Goal: Task Accomplishment & Management: Manage account settings

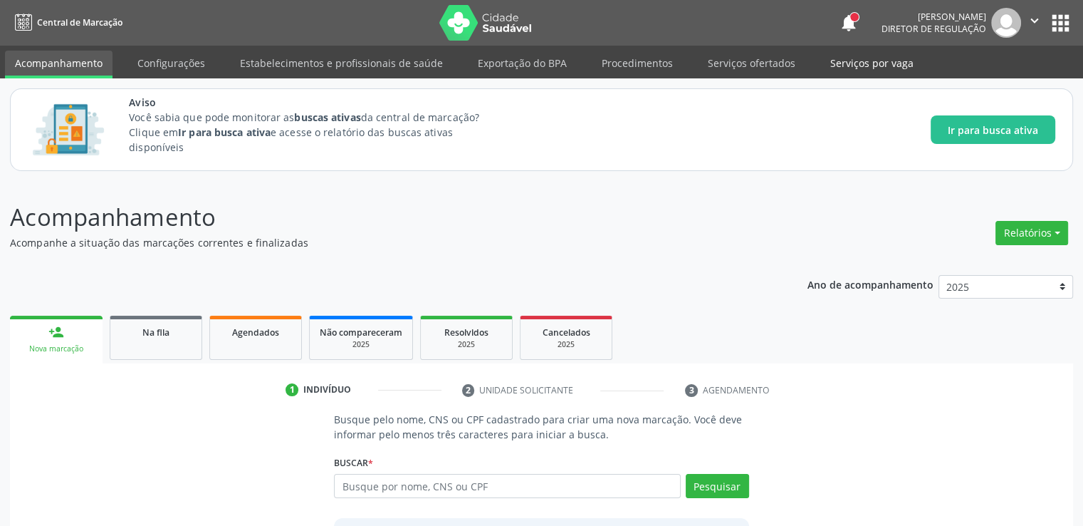
click at [874, 68] on link "Serviços por vaga" at bounding box center [871, 63] width 103 height 25
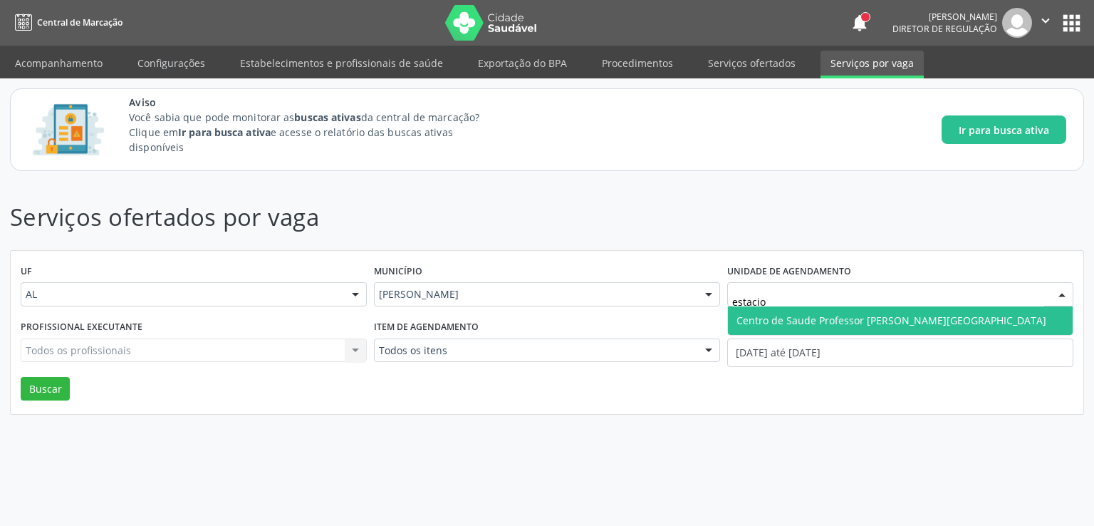
click at [830, 317] on span "Centro de Saude [PERSON_NAME] [PERSON_NAME][GEOGRAPHIC_DATA]" at bounding box center [891, 320] width 310 height 14
type input "estacio"
click at [835, 315] on span "Centro de Saude [PERSON_NAME] [PERSON_NAME][GEOGRAPHIC_DATA]" at bounding box center [891, 320] width 310 height 14
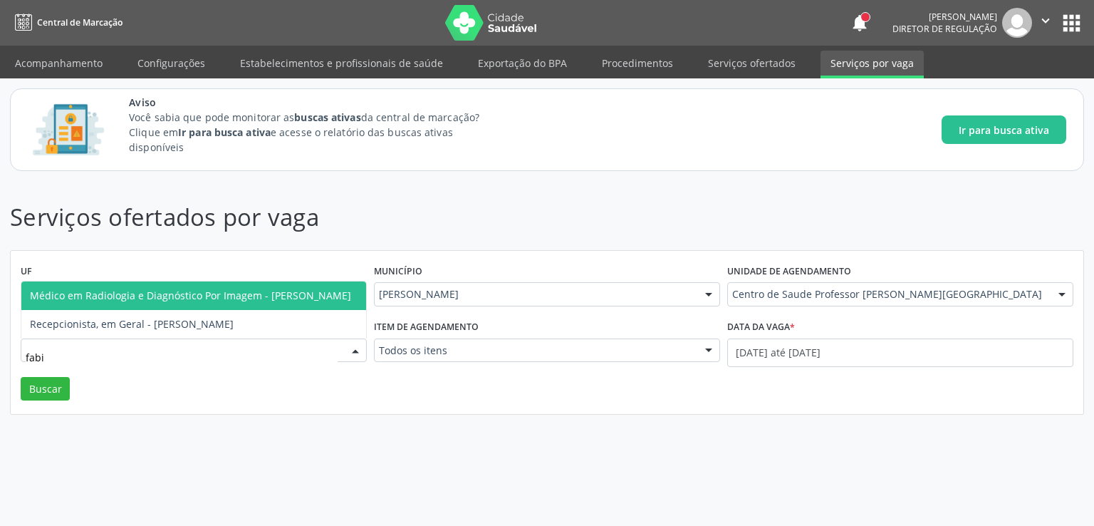
type input "fabio"
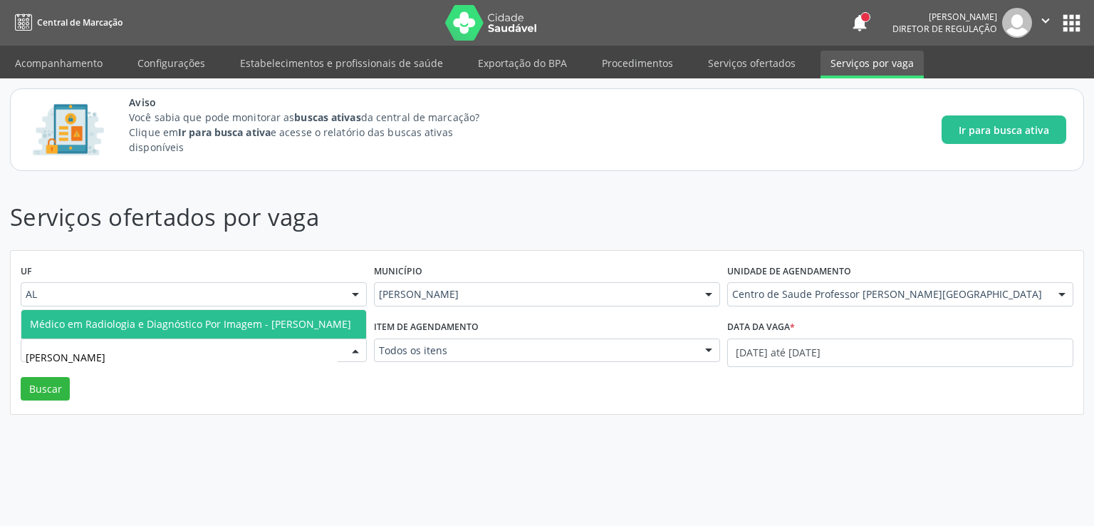
click at [177, 317] on span "Médico em Radiologia e Diagnóstico Por Imagem - [PERSON_NAME]" at bounding box center [190, 324] width 321 height 14
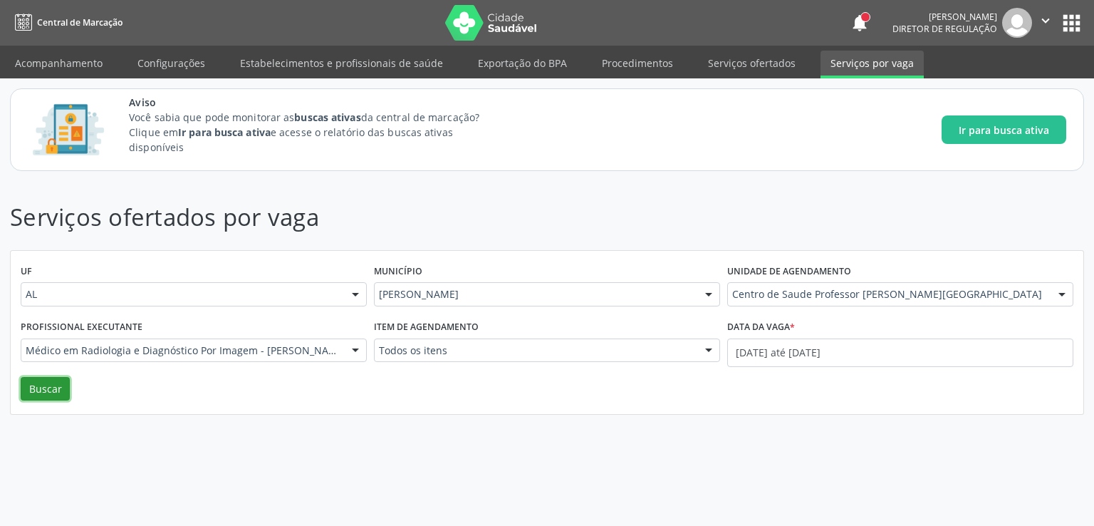
click at [37, 377] on button "Buscar" at bounding box center [45, 389] width 49 height 24
click at [42, 382] on button "Buscar" at bounding box center [45, 389] width 49 height 24
click at [715, 59] on link "Serviços ofertados" at bounding box center [752, 63] width 108 height 25
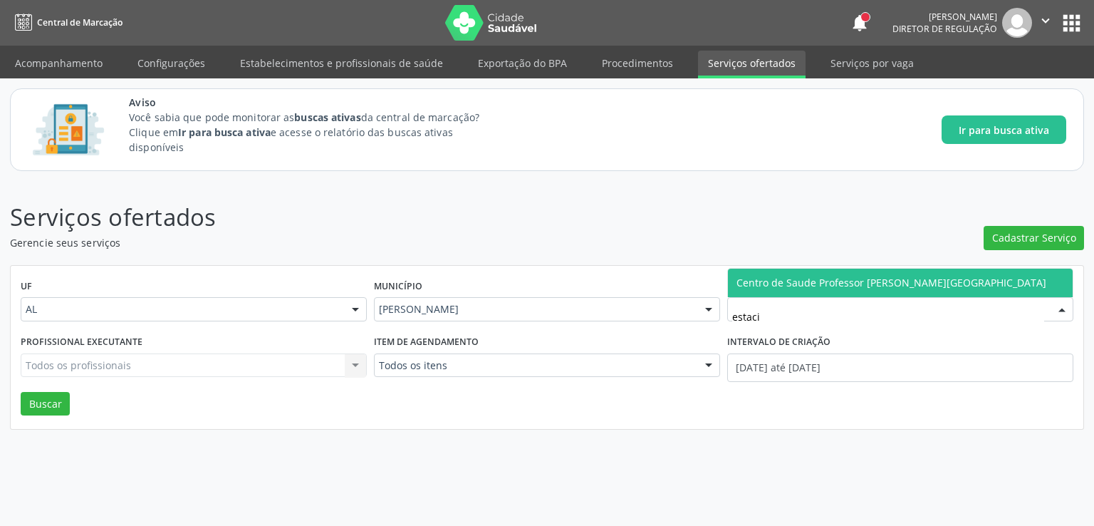
type input "estacio"
click at [796, 284] on span "Centro de Saude [PERSON_NAME] [PERSON_NAME][GEOGRAPHIC_DATA]" at bounding box center [891, 283] width 310 height 14
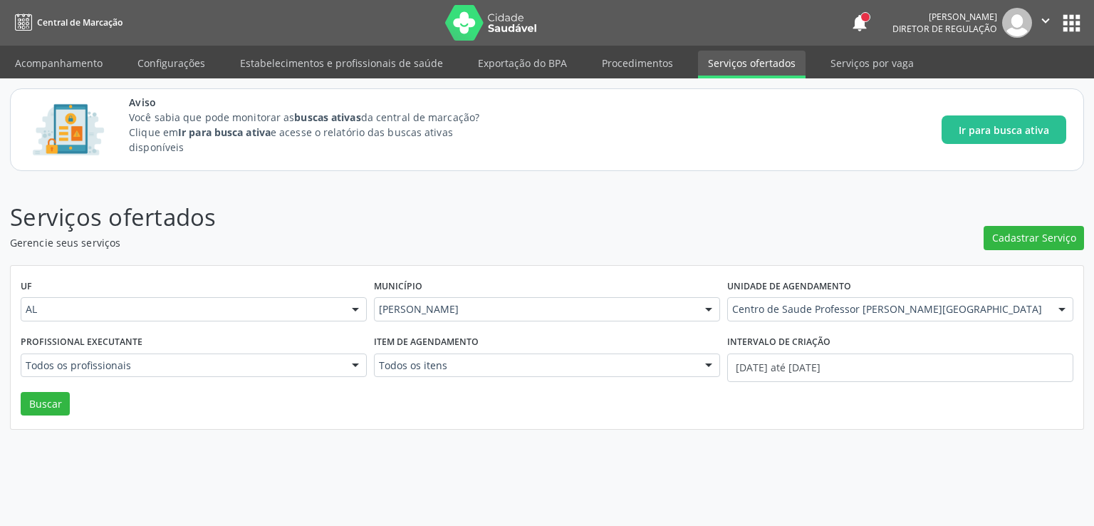
click at [26, 363] on input "text" at bounding box center [26, 372] width 0 height 28
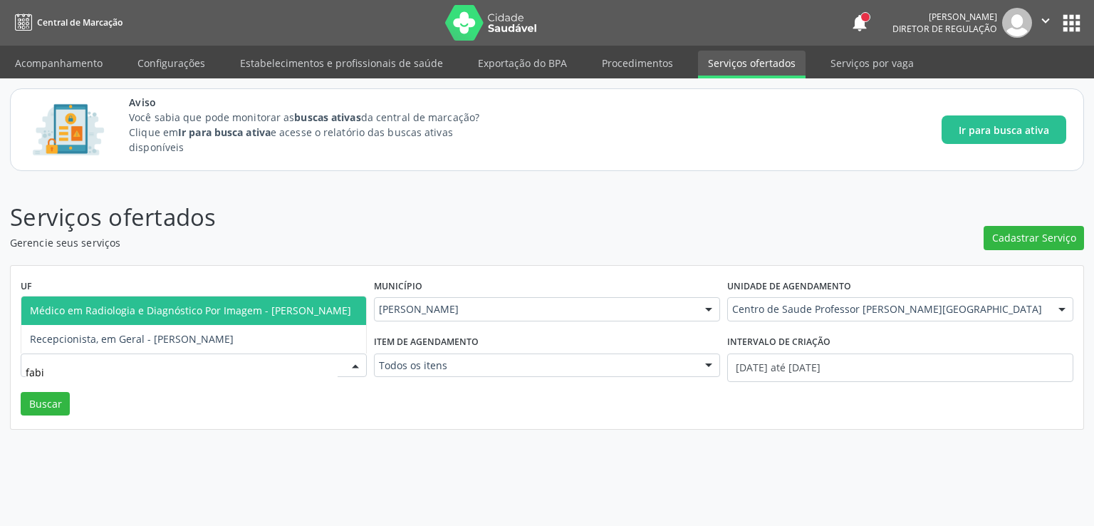
type input "fabio"
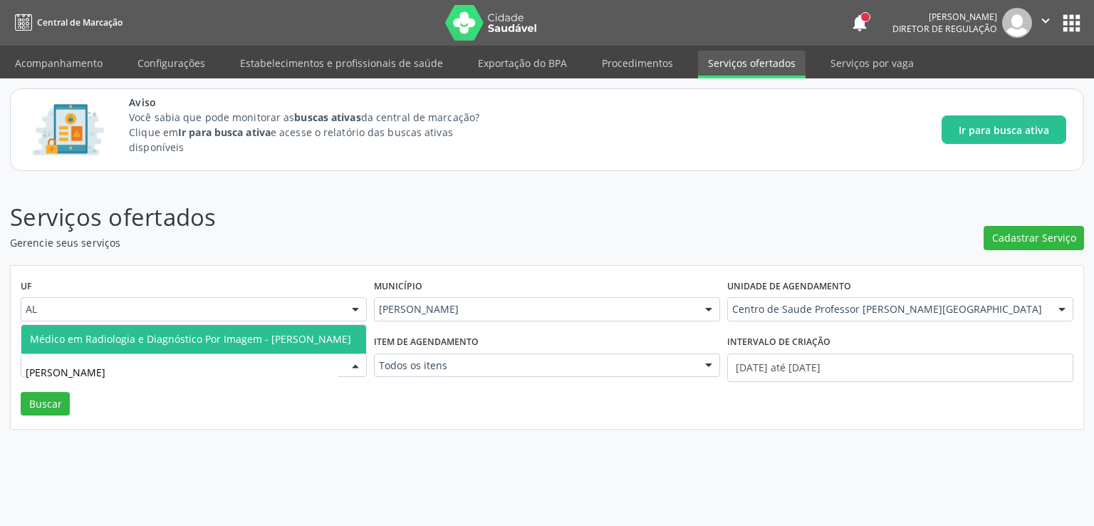
click at [251, 332] on span "Médico em Radiologia e Diagnóstico Por Imagem - [PERSON_NAME]" at bounding box center [190, 339] width 321 height 14
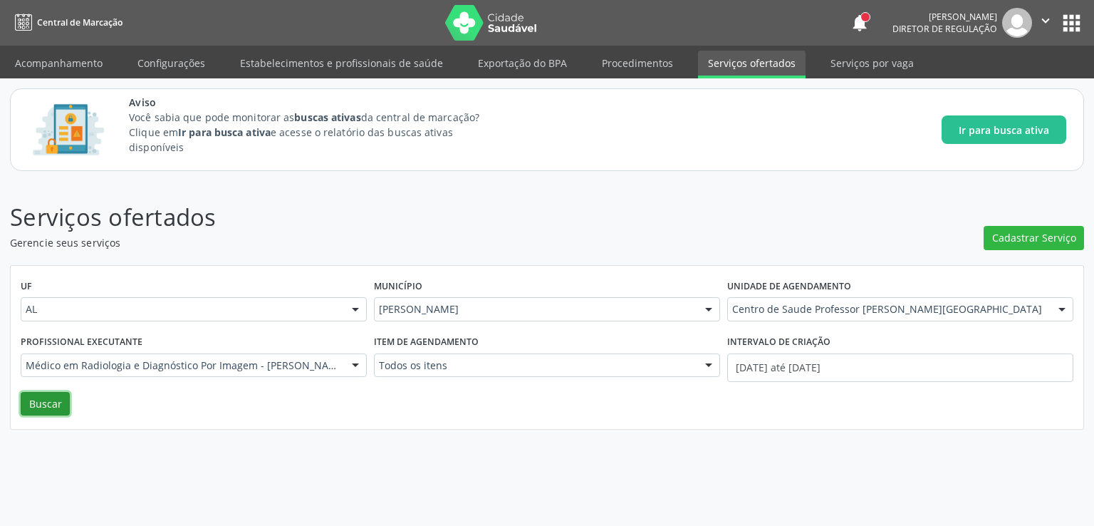
click at [40, 402] on button "Buscar" at bounding box center [45, 404] width 49 height 24
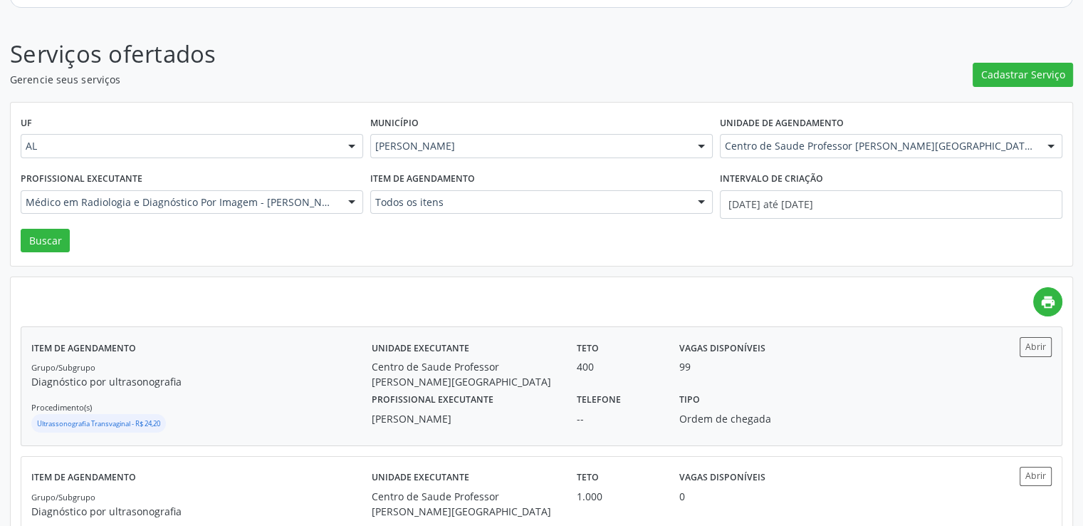
scroll to position [241, 0]
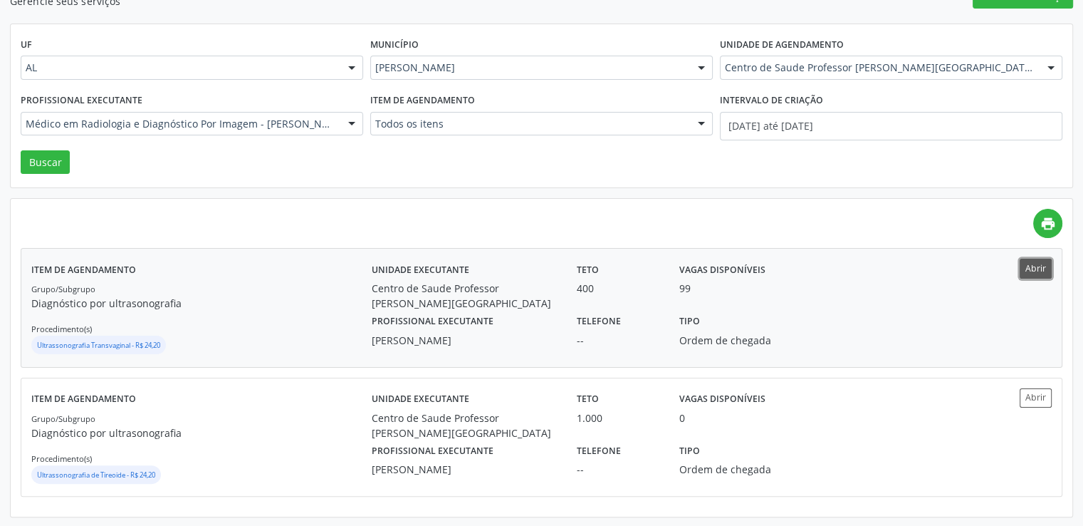
click at [1046, 273] on button "Abrir" at bounding box center [1036, 267] width 32 height 19
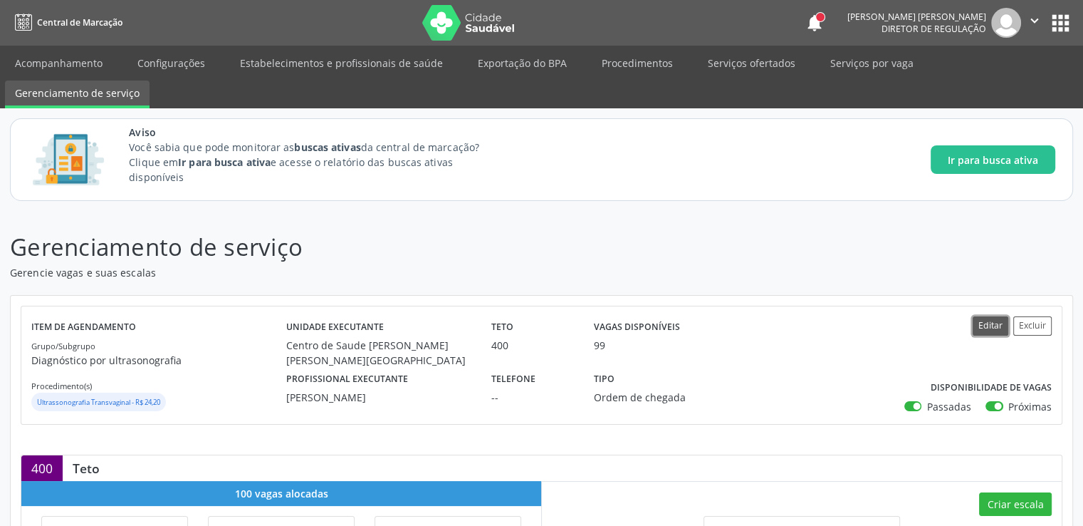
click at [986, 333] on button "Editar" at bounding box center [991, 325] width 36 height 19
click at [988, 323] on button "Editar" at bounding box center [991, 325] width 36 height 19
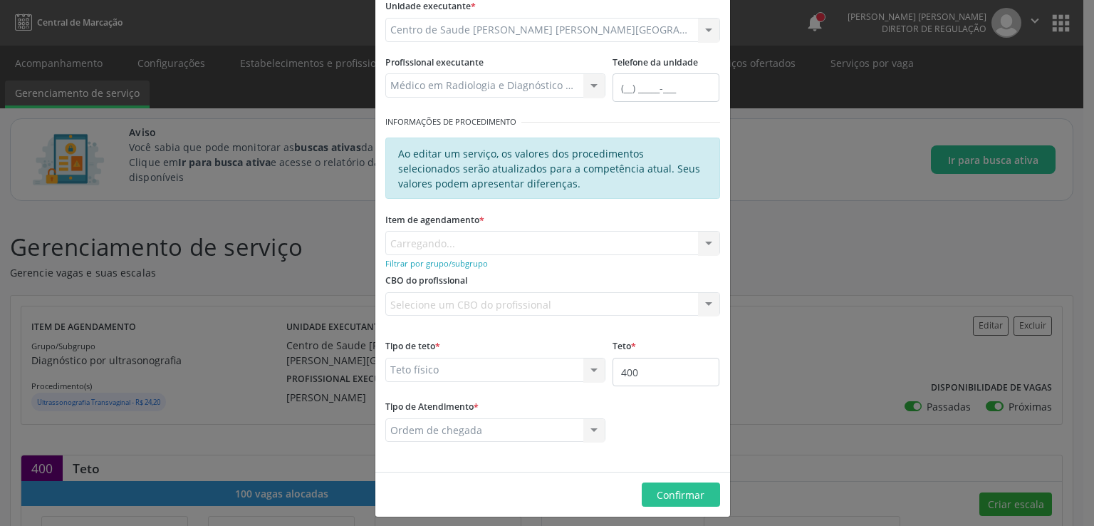
scroll to position [155, 0]
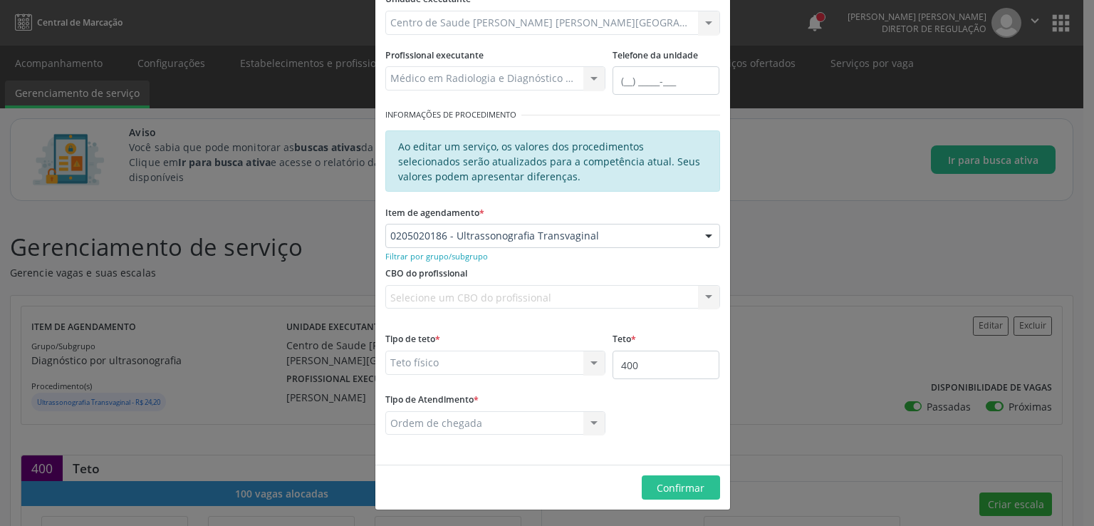
click at [456, 294] on div "Selecione um CBO do profissional Nenhum resultado encontrado para: " " Não há n…" at bounding box center [552, 297] width 335 height 24
click at [548, 288] on div "Selecione um CBO do profissional Nenhum resultado encontrado para: " " Não há n…" at bounding box center [552, 297] width 335 height 24
click at [549, 288] on div "Selecione um CBO do profissional Nenhum resultado encontrado para: " " Não há n…" at bounding box center [552, 297] width 335 height 24
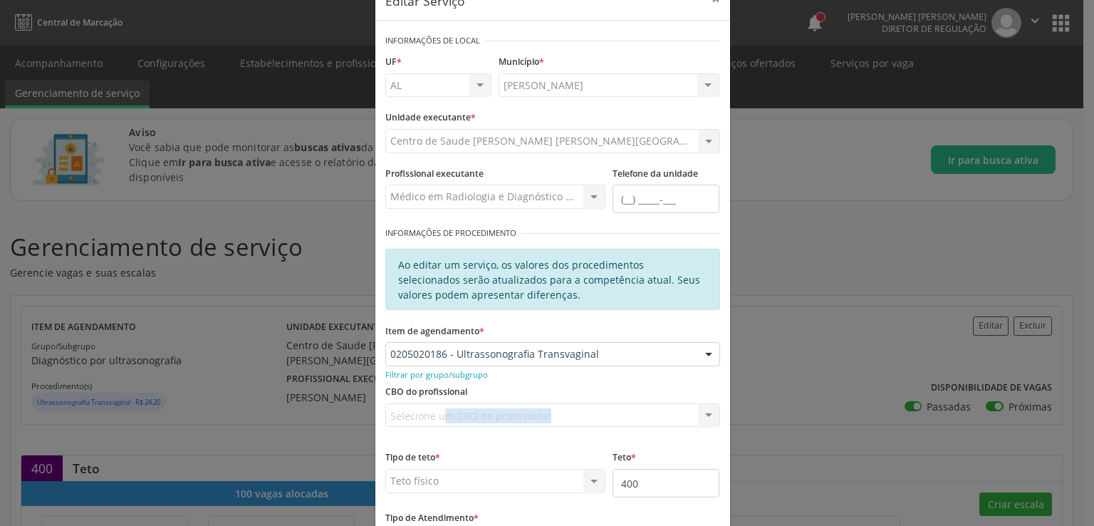
scroll to position [0, 0]
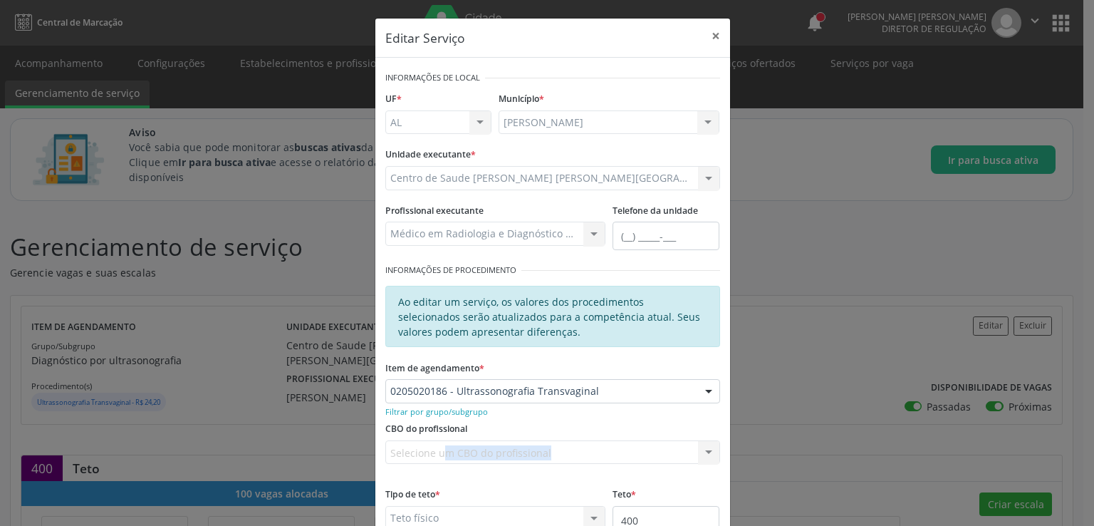
click at [543, 251] on div "Profissional executante Médico em Radiologia e Diagnóstico Por Imagem - [PERSON…" at bounding box center [496, 230] width 228 height 61
click at [706, 38] on button "×" at bounding box center [715, 36] width 28 height 35
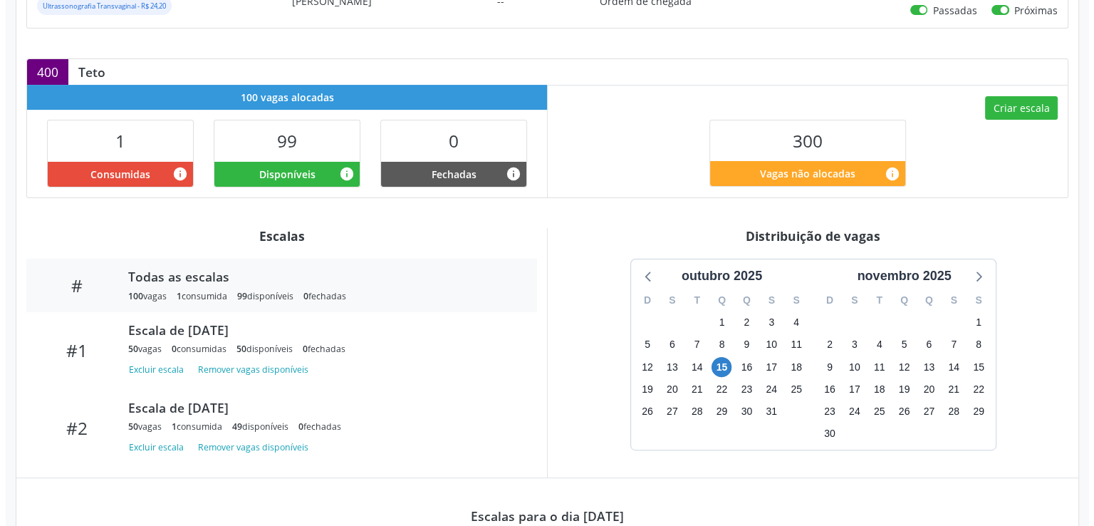
scroll to position [285, 0]
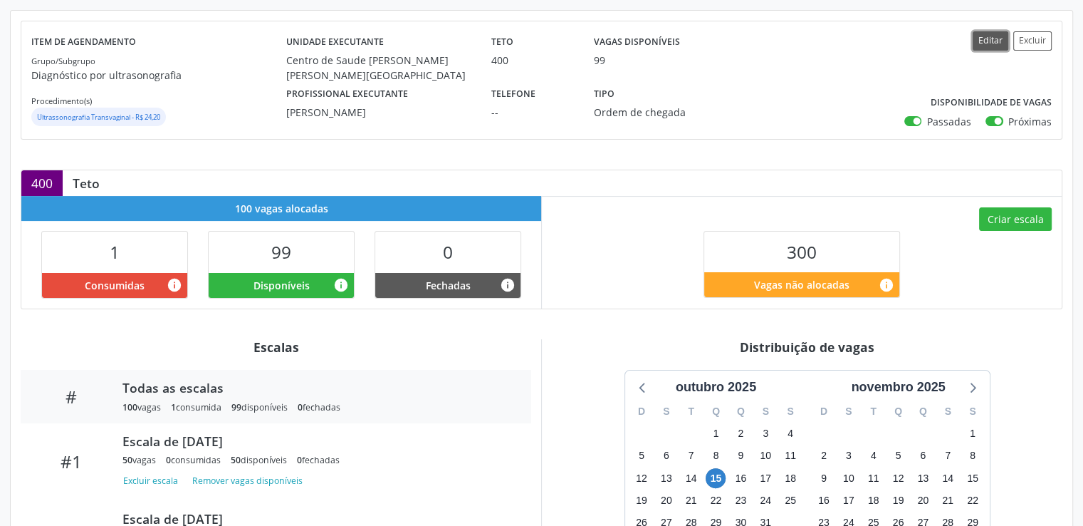
click at [991, 39] on button "Editar" at bounding box center [991, 40] width 36 height 19
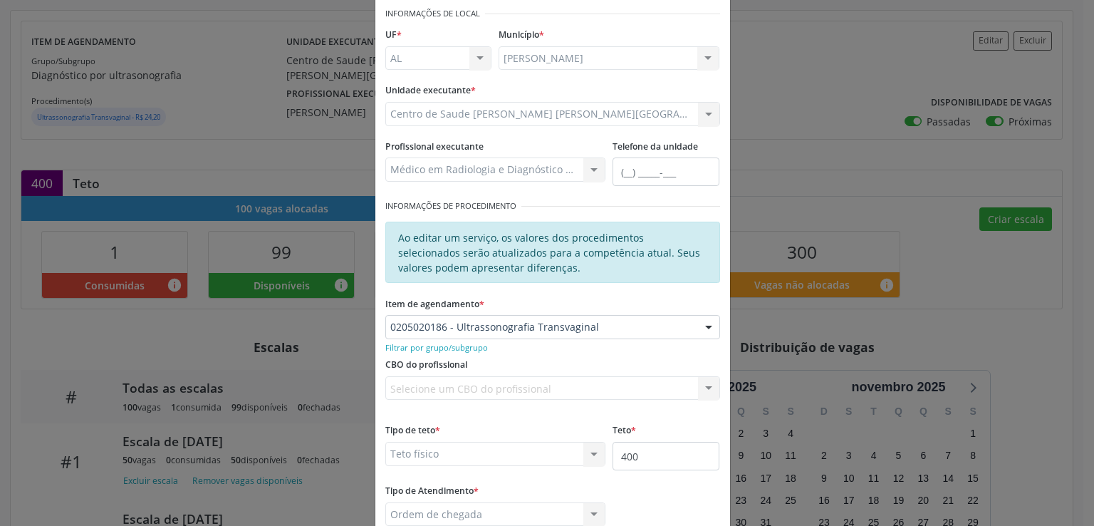
scroll to position [155, 0]
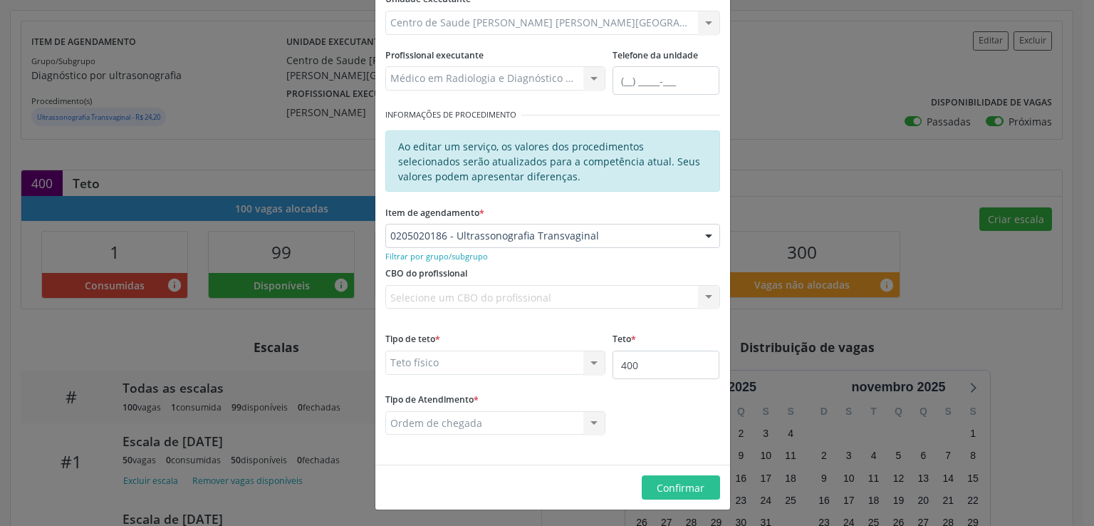
click at [436, 295] on div "Selecione um CBO do profissional Nenhum resultado encontrado para: " " Não há n…" at bounding box center [552, 297] width 335 height 24
click at [422, 257] on small "Filtrar por grupo/subgrupo" at bounding box center [436, 256] width 103 height 11
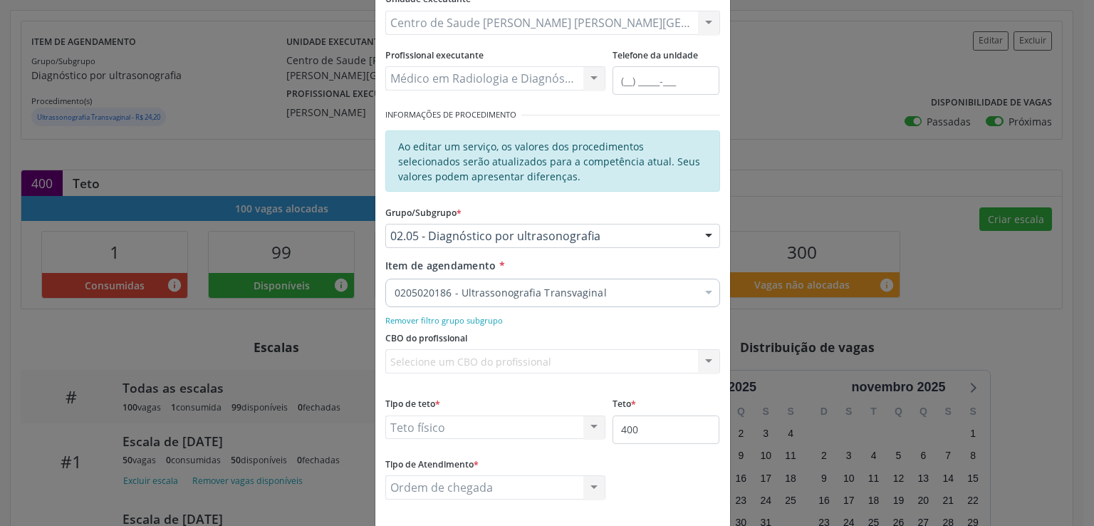
click at [394, 297] on input "Item de agendamento *" at bounding box center [394, 292] width 0 height 28
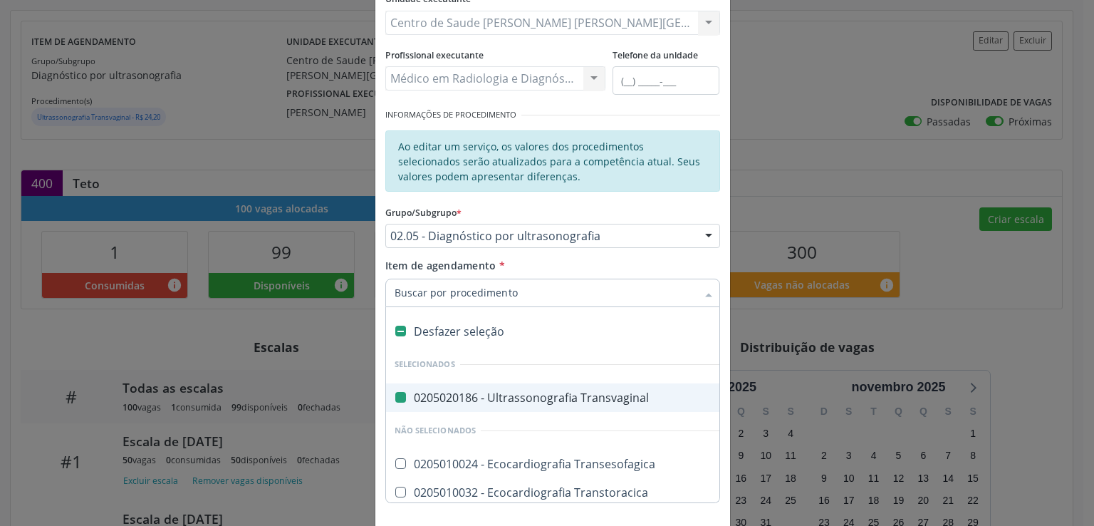
type input "p"
checkbox Transvaginal "false"
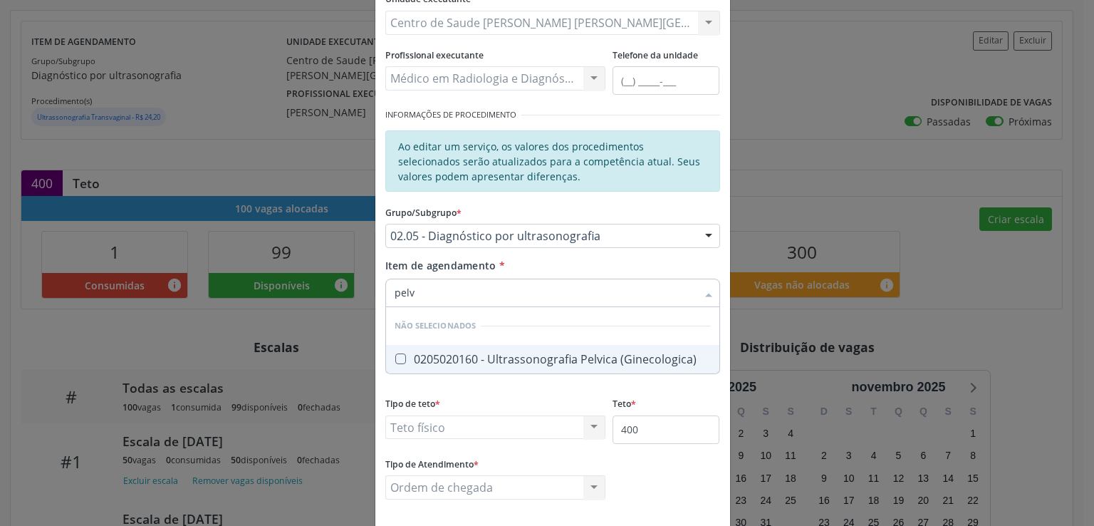
type input "pelvi"
click at [546, 354] on div "0205020160 - Ultrassonografia Pelvica (Ginecologica)" at bounding box center [552, 358] width 316 height 11
click at [390, 362] on div at bounding box center [391, 358] width 11 height 11
checkbox \(Ginecologica\) "true"
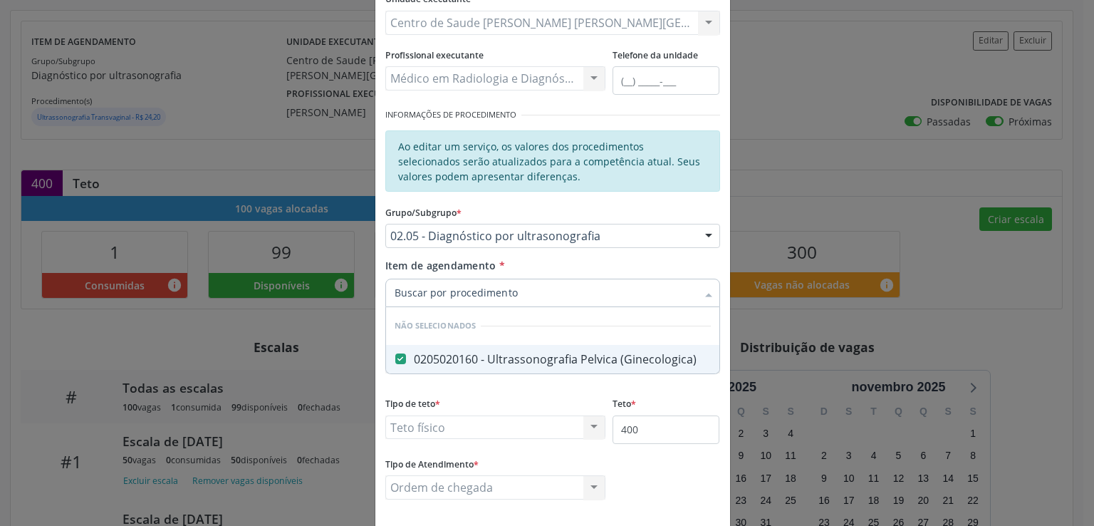
click at [535, 398] on form "Informações de Local UF * AL AL Nenhum resultado encontrado para: " " Não há ne…" at bounding box center [552, 215] width 335 height 607
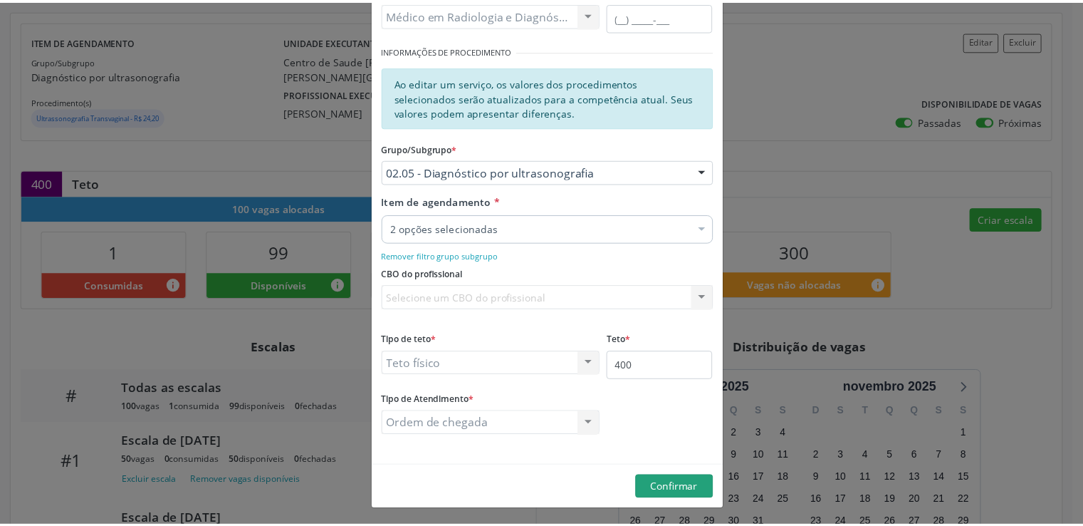
scroll to position [220, 0]
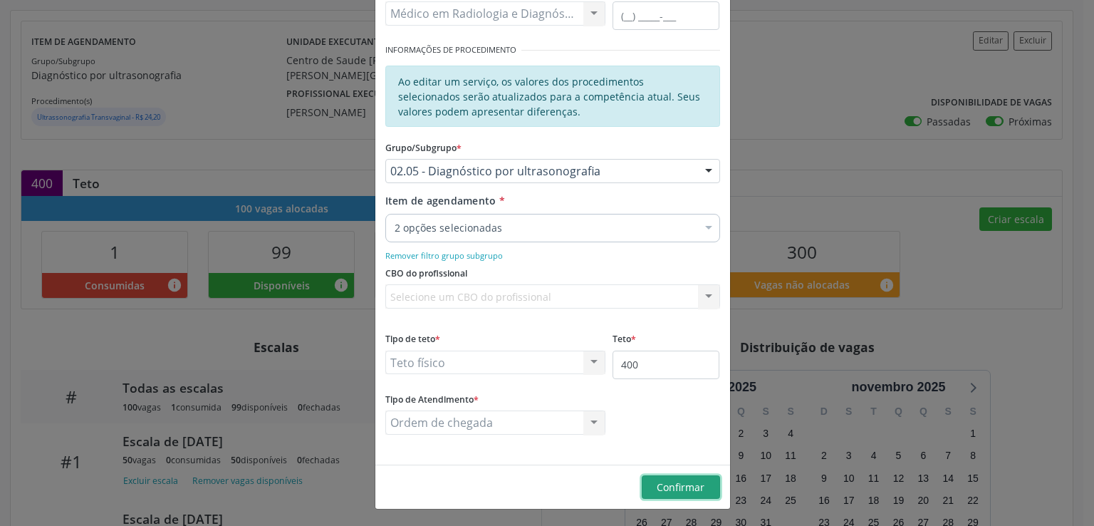
click at [694, 491] on span "Confirmar" at bounding box center [681, 487] width 48 height 14
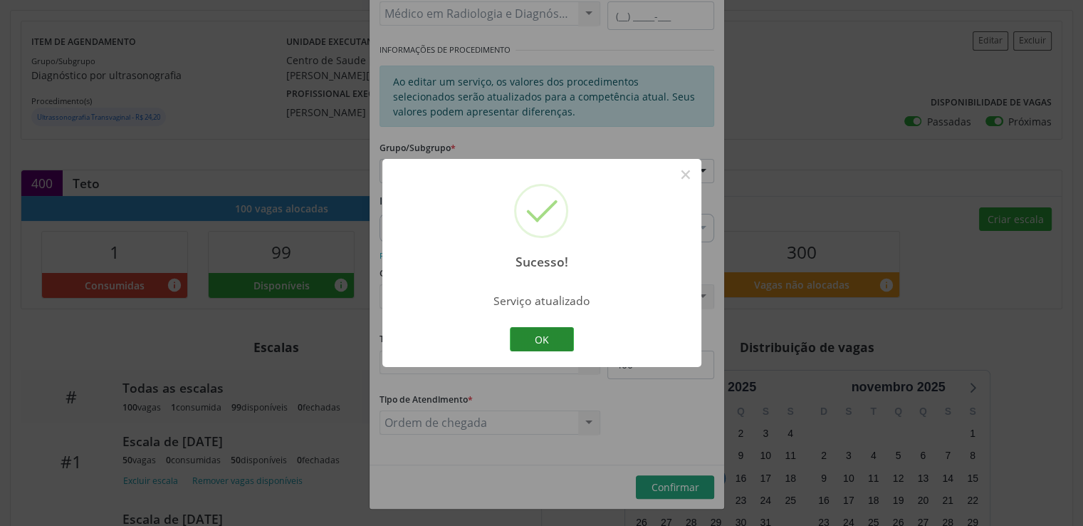
click at [535, 340] on button "OK" at bounding box center [542, 339] width 64 height 24
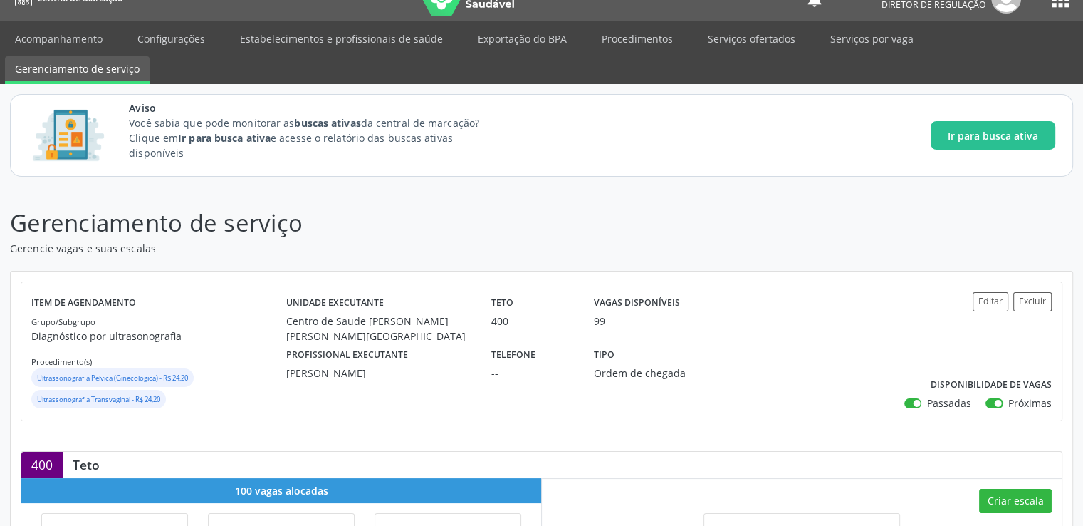
scroll to position [0, 0]
